Goal: Information Seeking & Learning: Learn about a topic

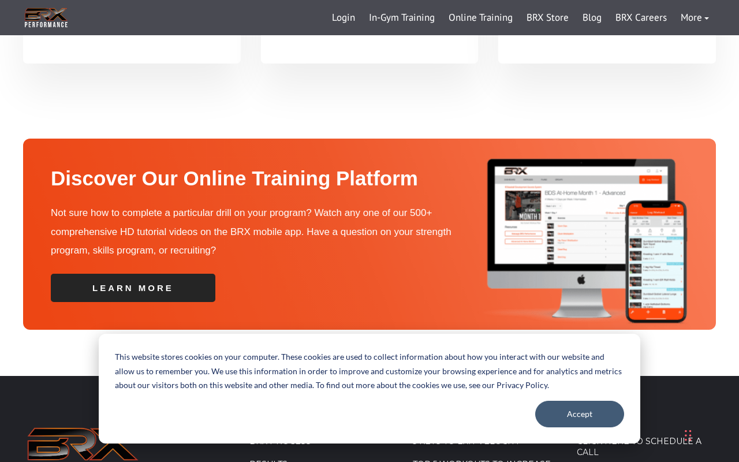
scroll to position [3852, 0]
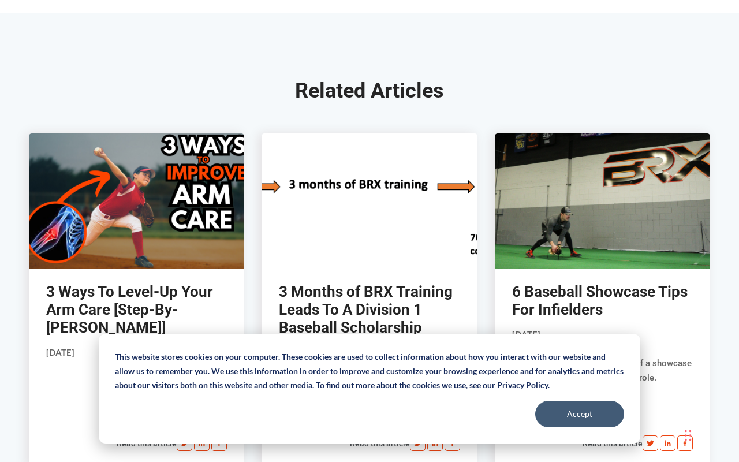
scroll to position [3661, 0]
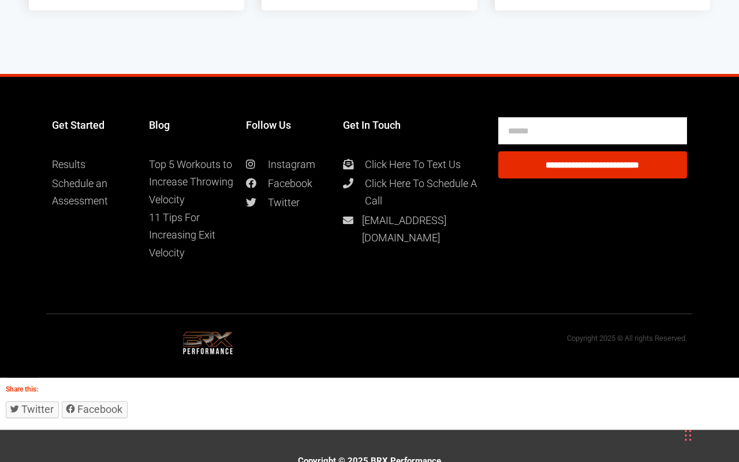
scroll to position [2795, 0]
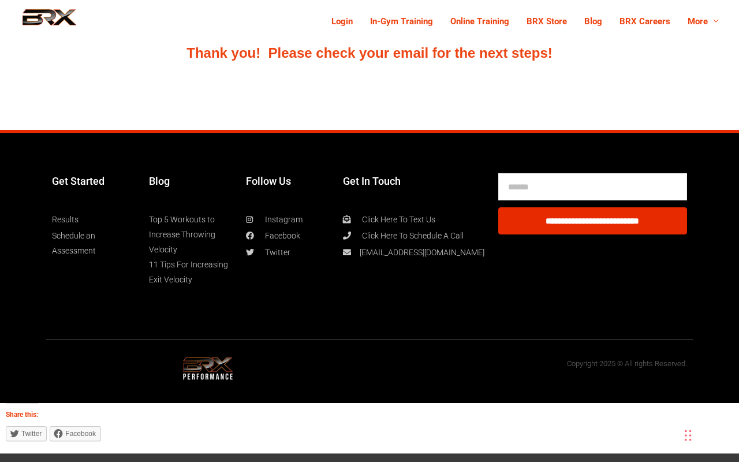
scroll to position [54, 0]
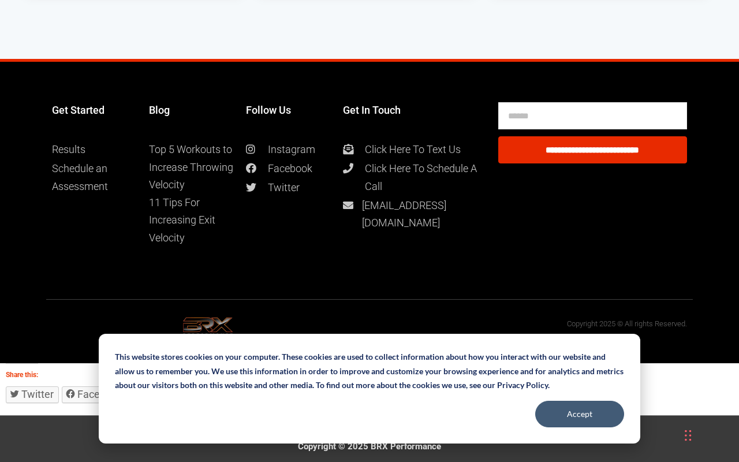
scroll to position [2860, 0]
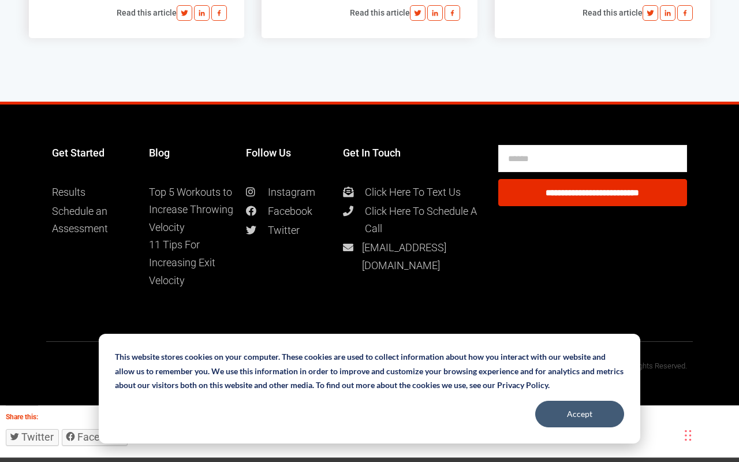
scroll to position [3354, 0]
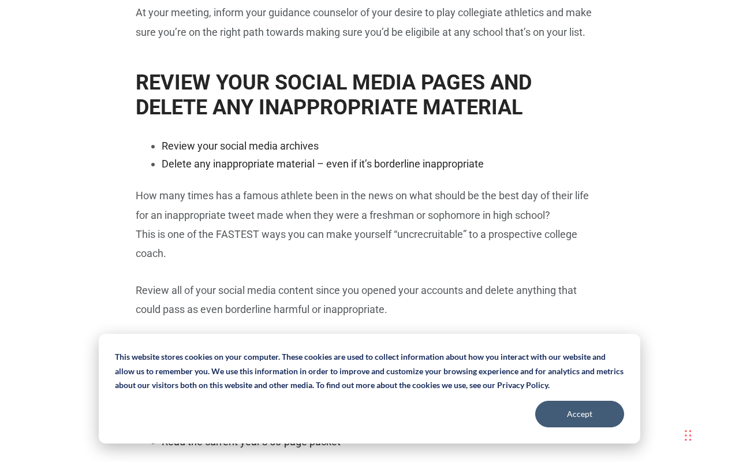
scroll to position [3666, 0]
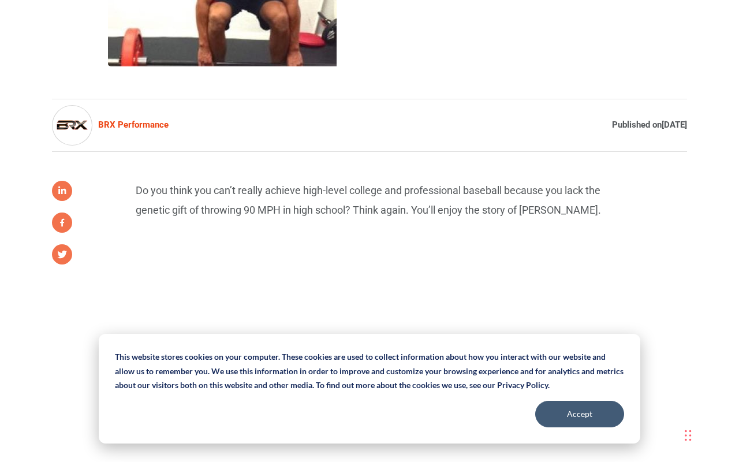
scroll to position [577, 0]
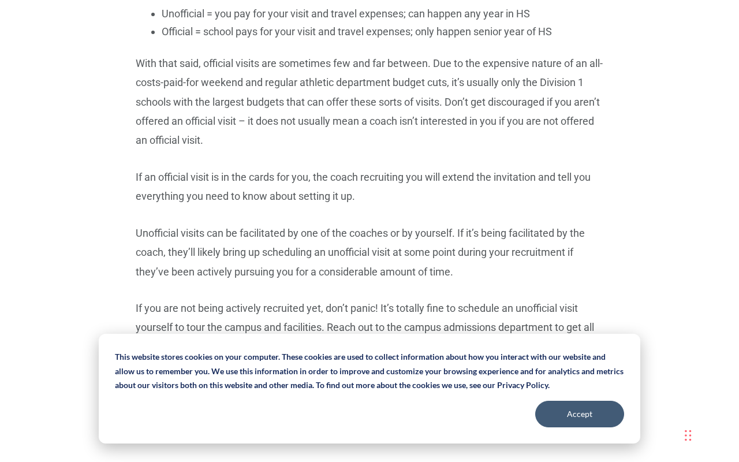
scroll to position [3620, 0]
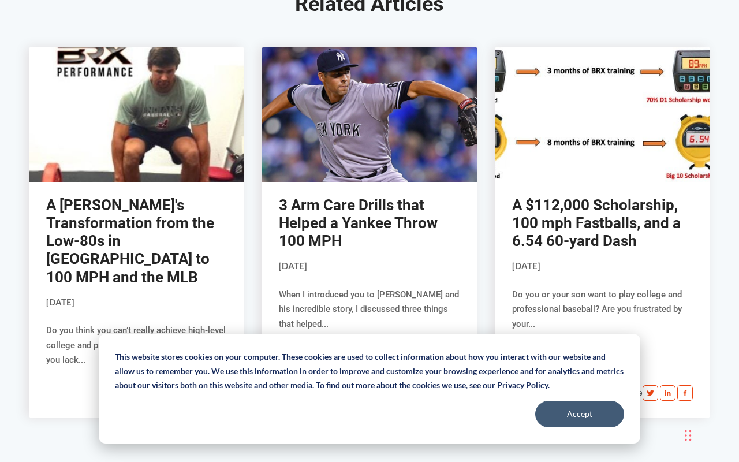
scroll to position [3647, 0]
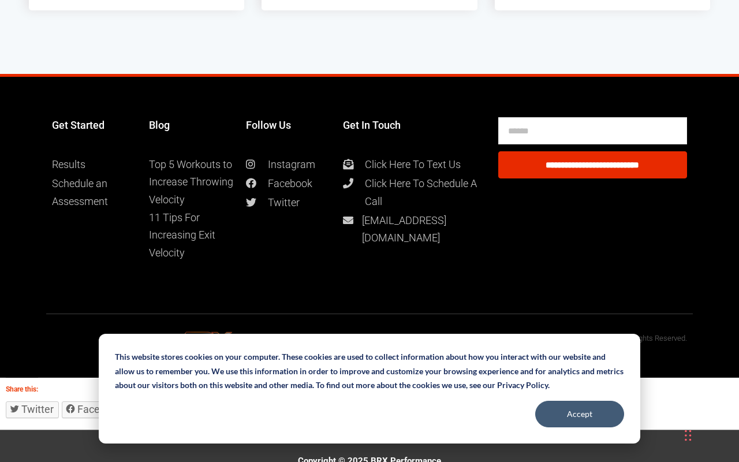
scroll to position [3361, 0]
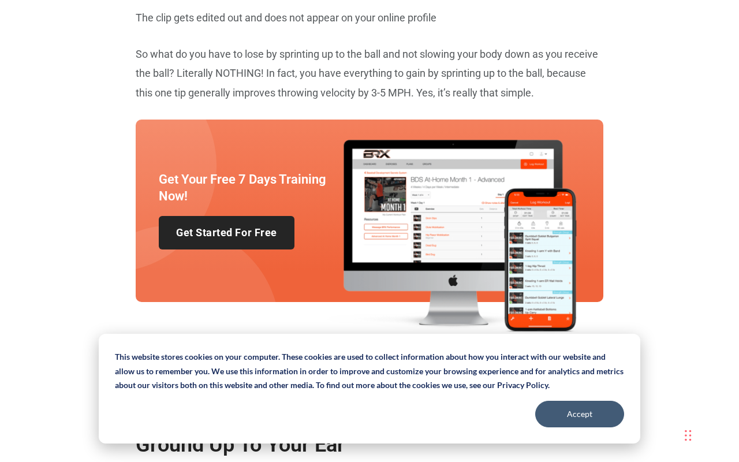
scroll to position [3629, 0]
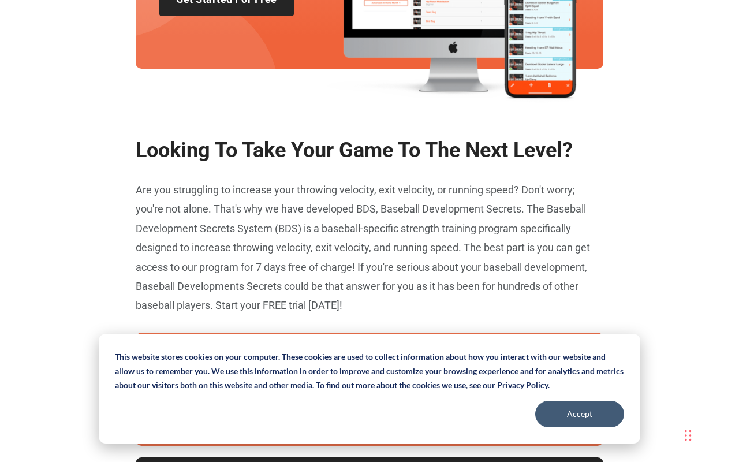
scroll to position [3631, 0]
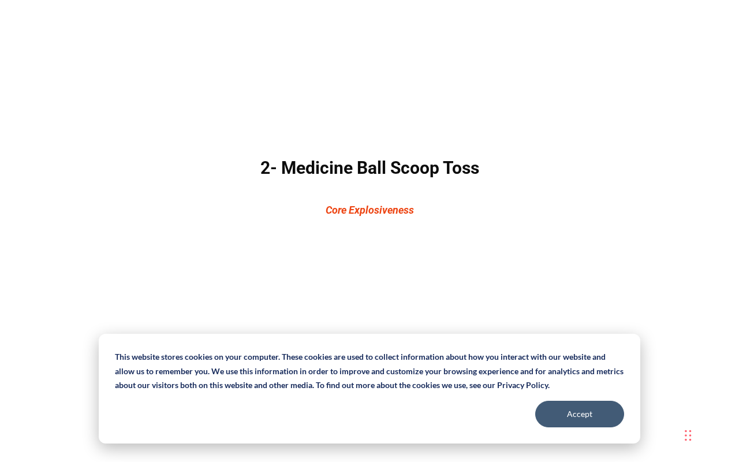
scroll to position [973, 0]
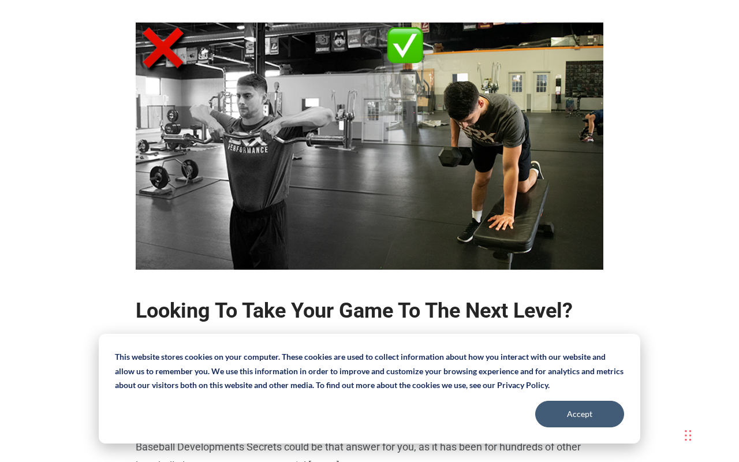
scroll to position [2724, 0]
